Goal: Information Seeking & Learning: Learn about a topic

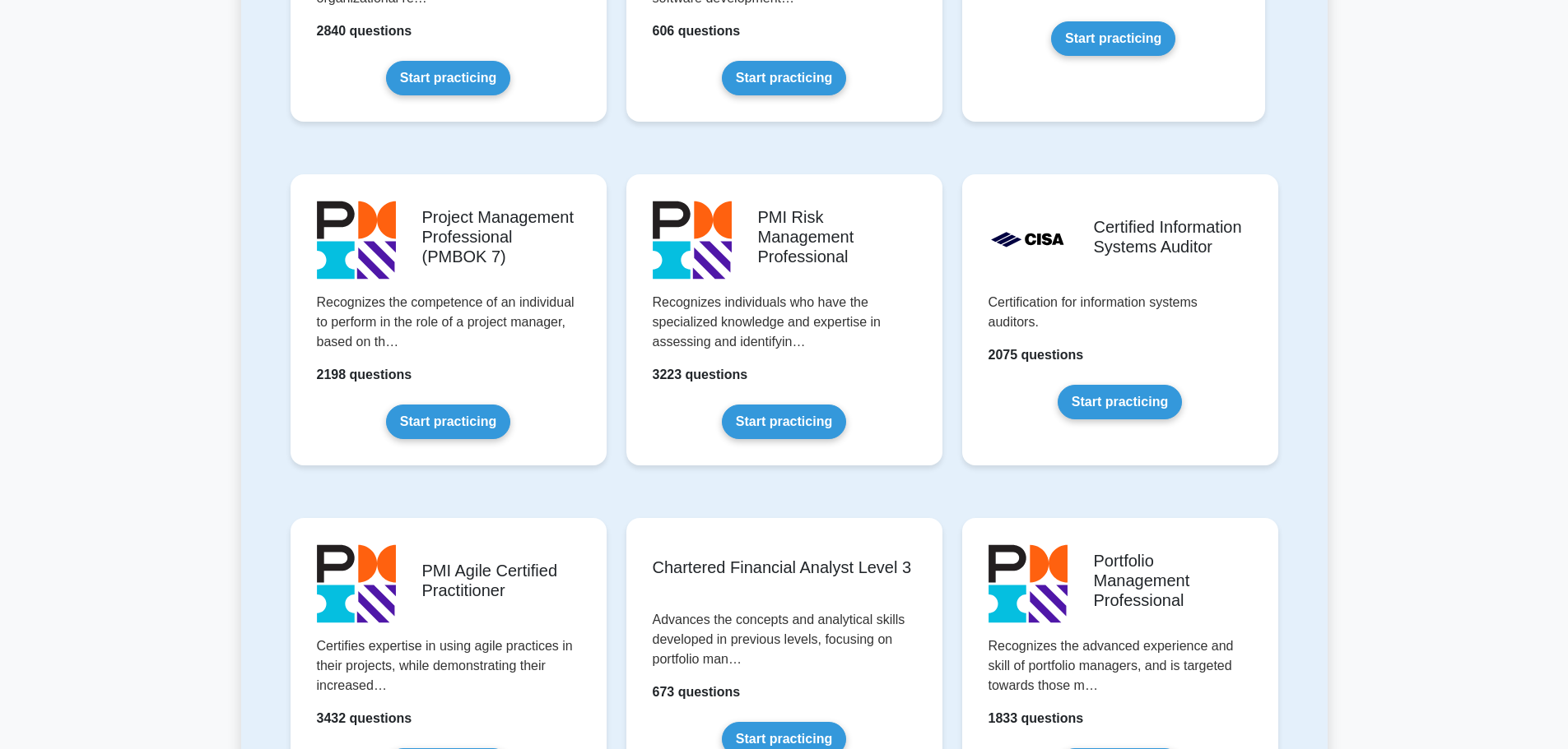
scroll to position [1233, 0]
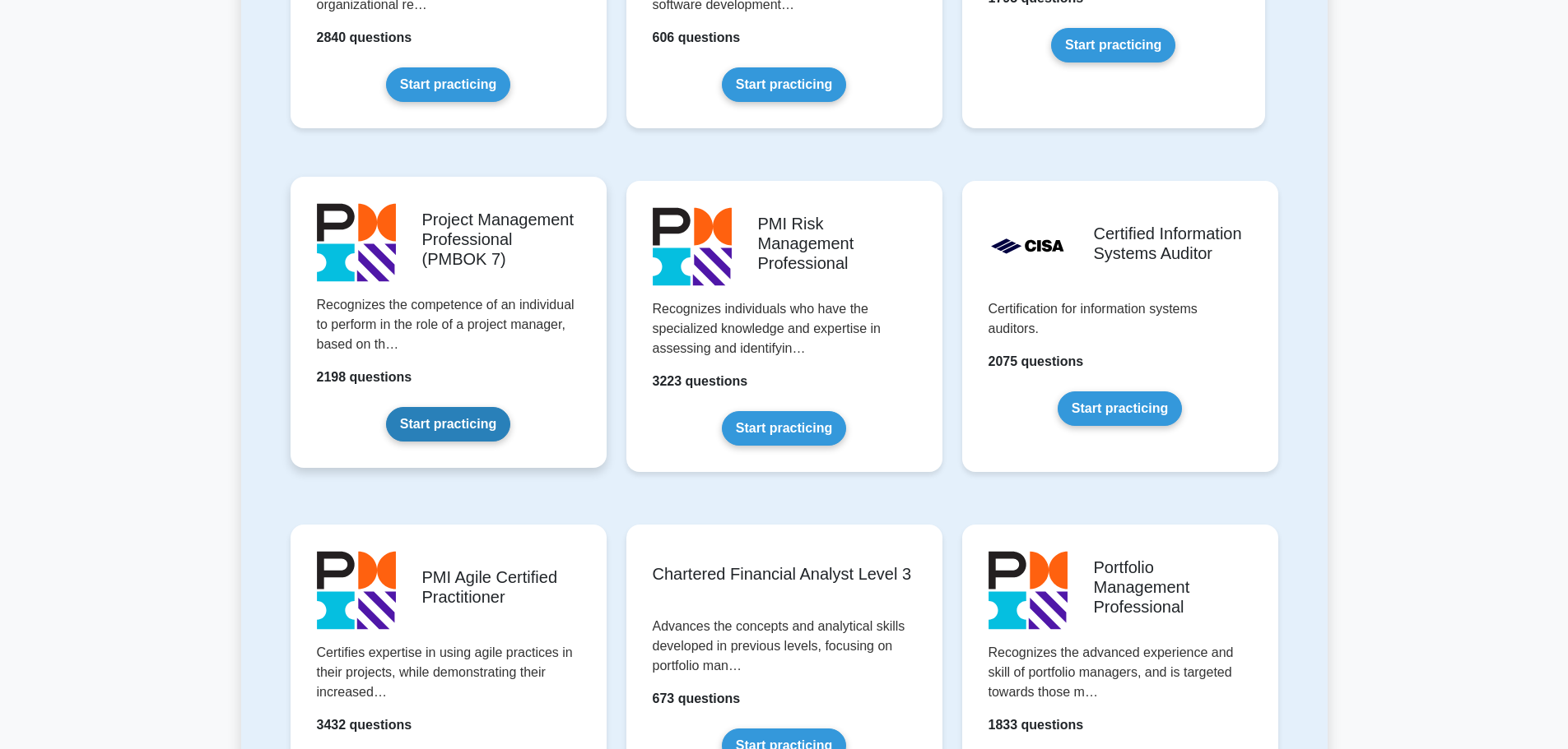
click at [476, 419] on link "Start practicing" at bounding box center [447, 424] width 124 height 35
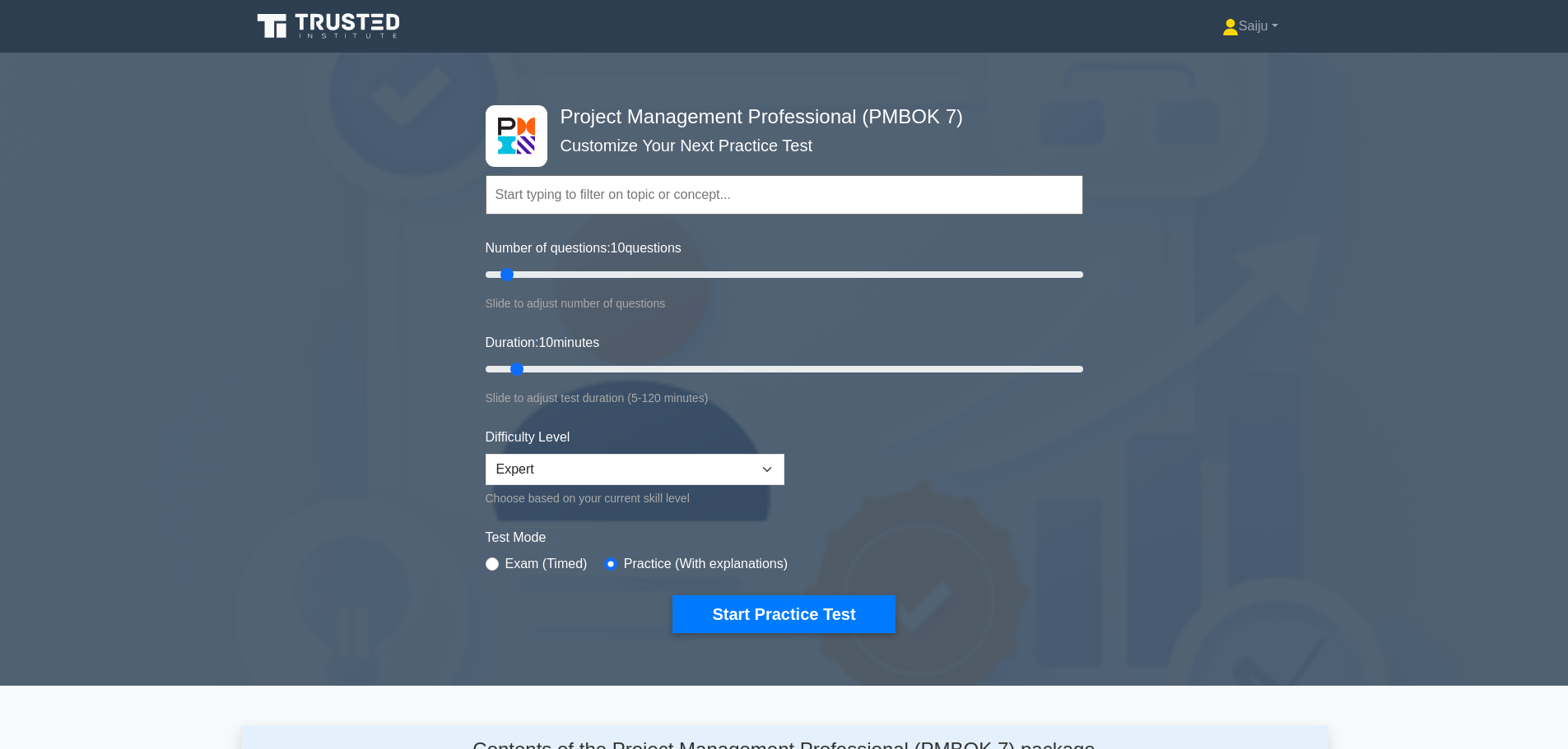
click at [752, 185] on input "text" at bounding box center [784, 195] width 598 height 40
click at [560, 273] on input "Number of questions: 10 questions" at bounding box center [784, 274] width 598 height 20
type input "20"
click at [540, 273] on input "Number of questions: 20 questions" at bounding box center [784, 274] width 598 height 20
click at [550, 368] on input "Duration: 10 minutes" at bounding box center [784, 370] width 598 height 20
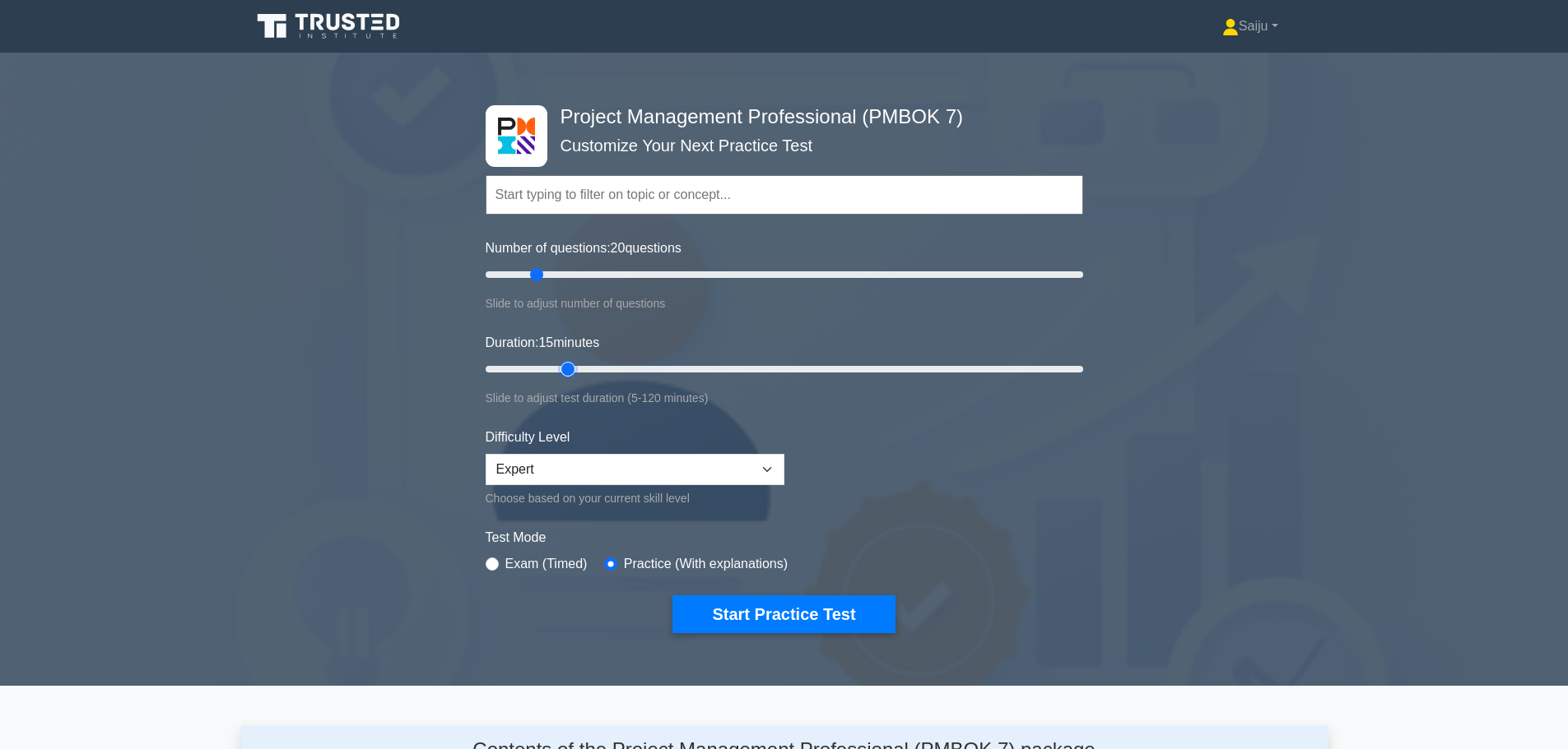
type input "20"
click at [559, 368] on input "Duration: 15 minutes" at bounding box center [784, 370] width 598 height 20
